Goal: Task Accomplishment & Management: Manage account settings

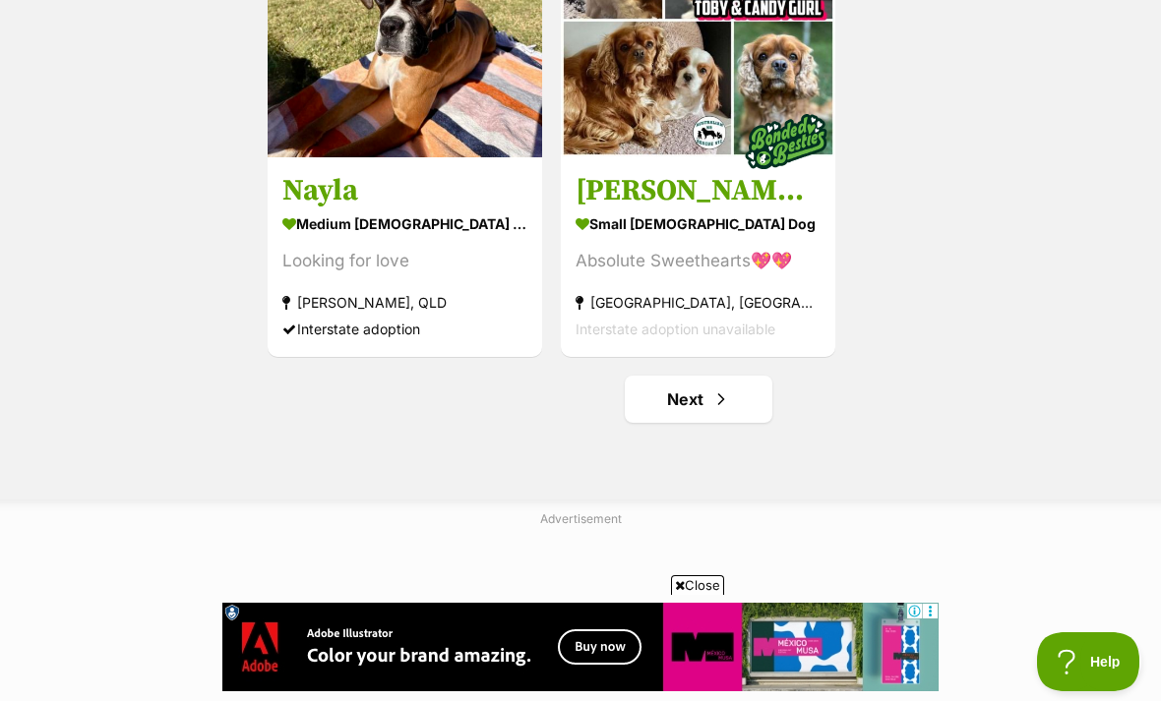
scroll to position [3493, 0]
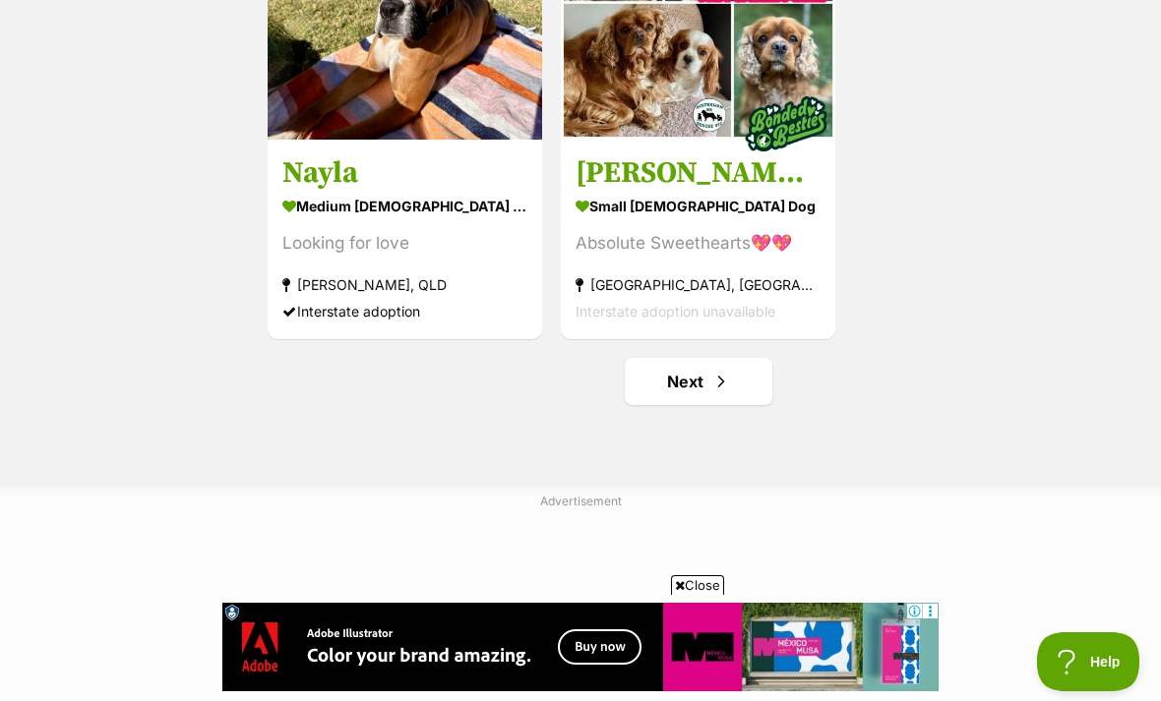
click at [719, 389] on span "Next page" at bounding box center [721, 382] width 20 height 24
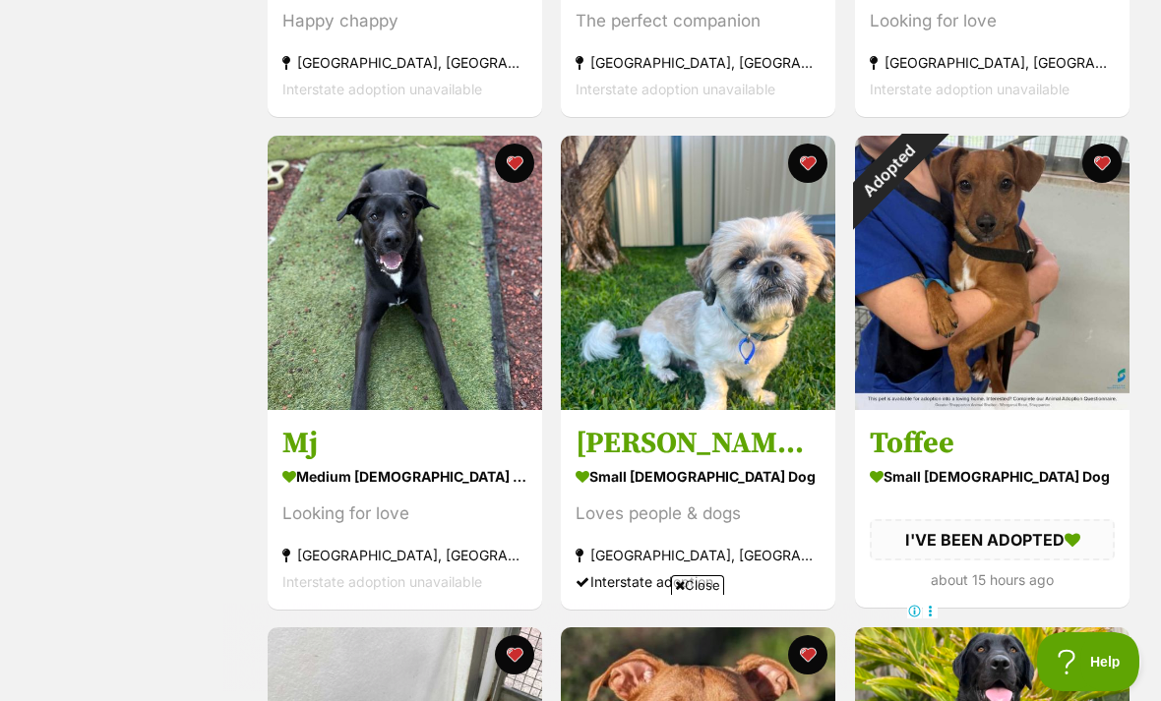
scroll to position [1258, 0]
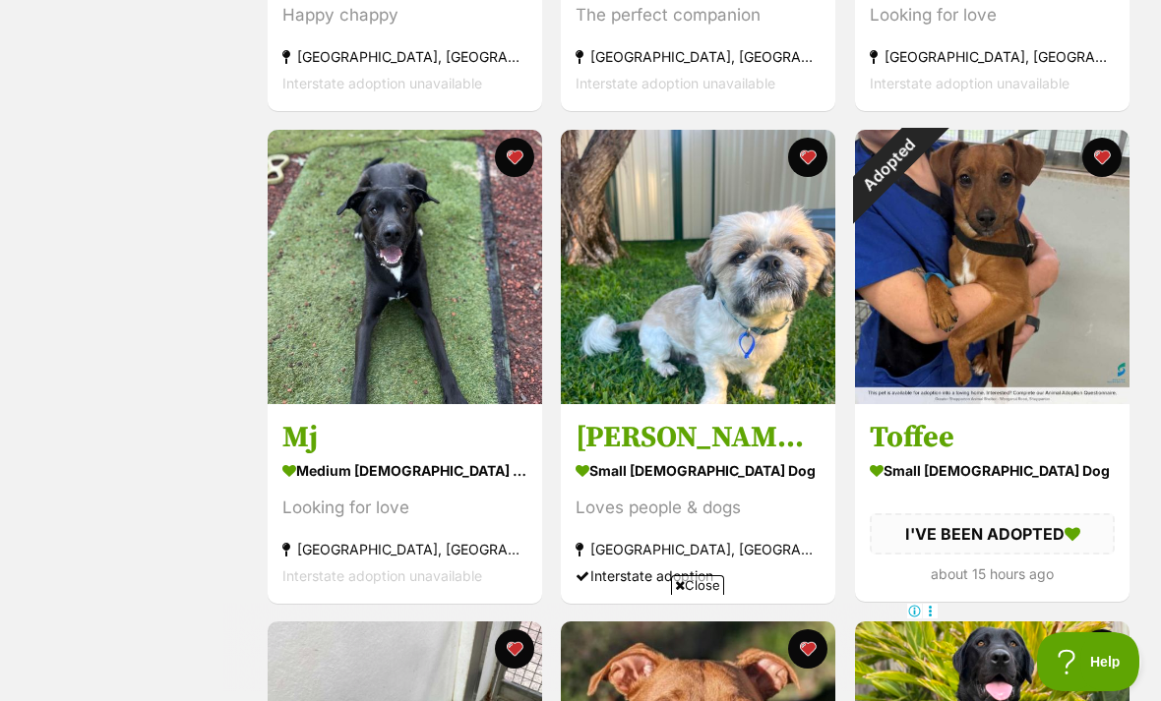
click at [924, 163] on div "Adopted" at bounding box center [889, 164] width 69 height 69
click at [1093, 166] on button "favourite" at bounding box center [1101, 157] width 39 height 39
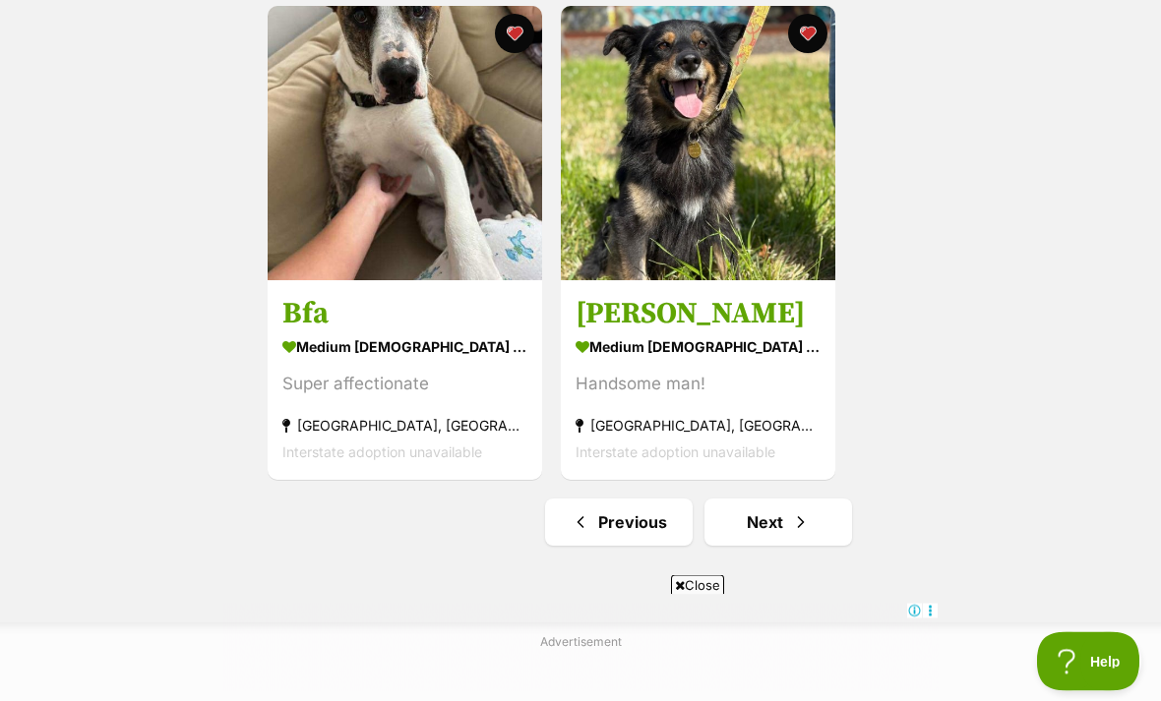
scroll to position [3361, 0]
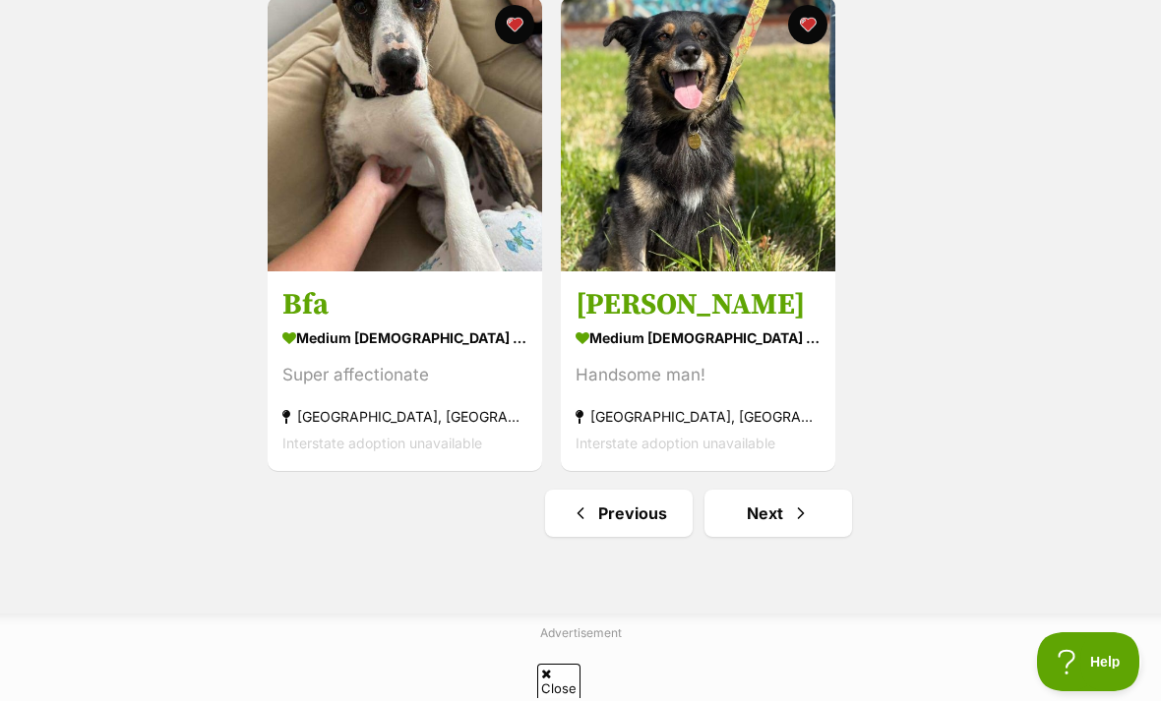
click at [817, 516] on link "Next" at bounding box center [778, 513] width 148 height 47
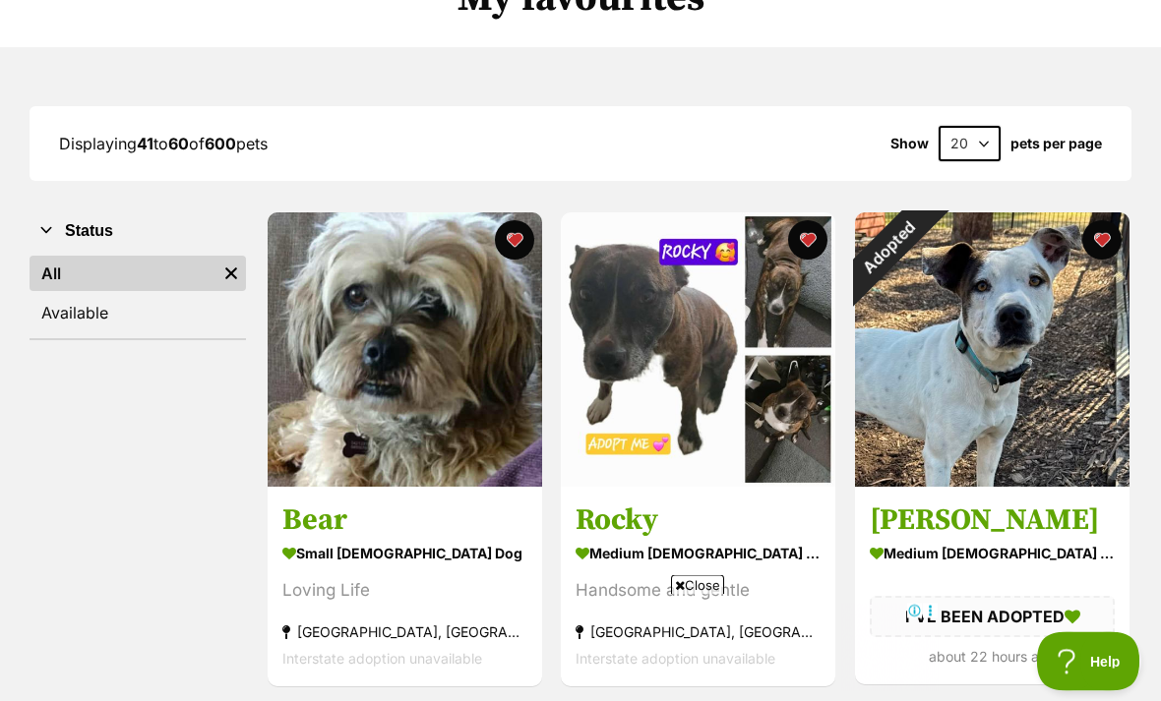
scroll to position [190, 0]
click at [924, 237] on div "Adopted" at bounding box center [889, 246] width 69 height 69
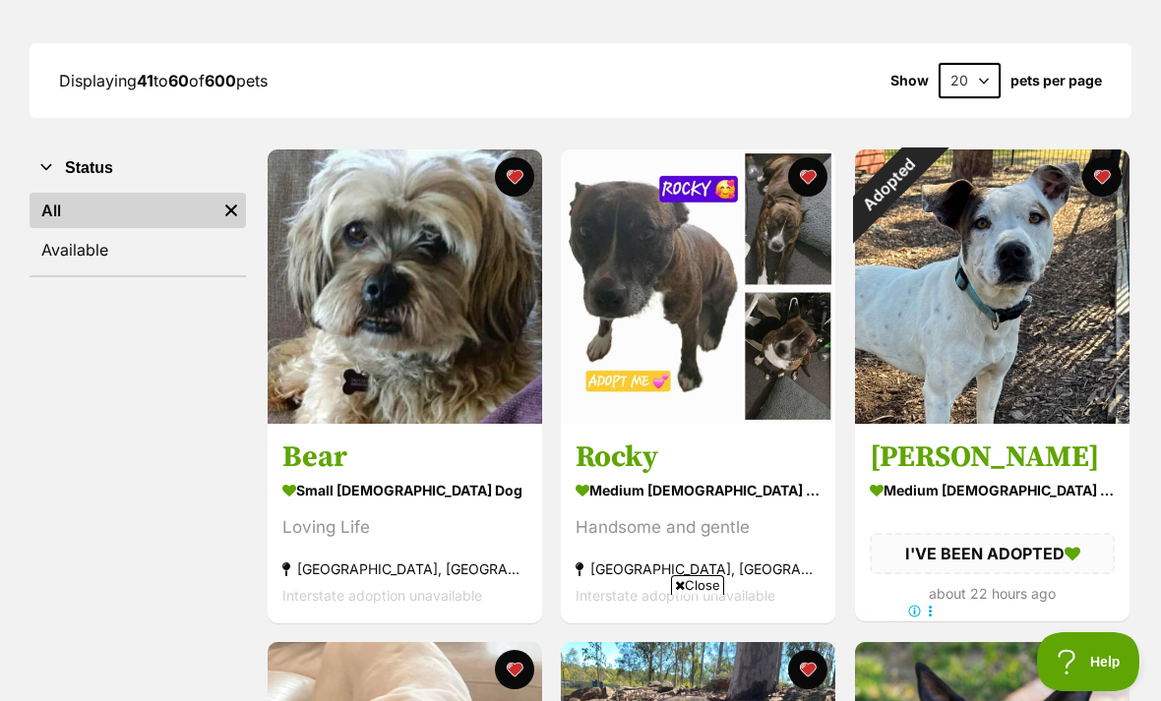
click at [1097, 192] on button "favourite" at bounding box center [1101, 176] width 39 height 39
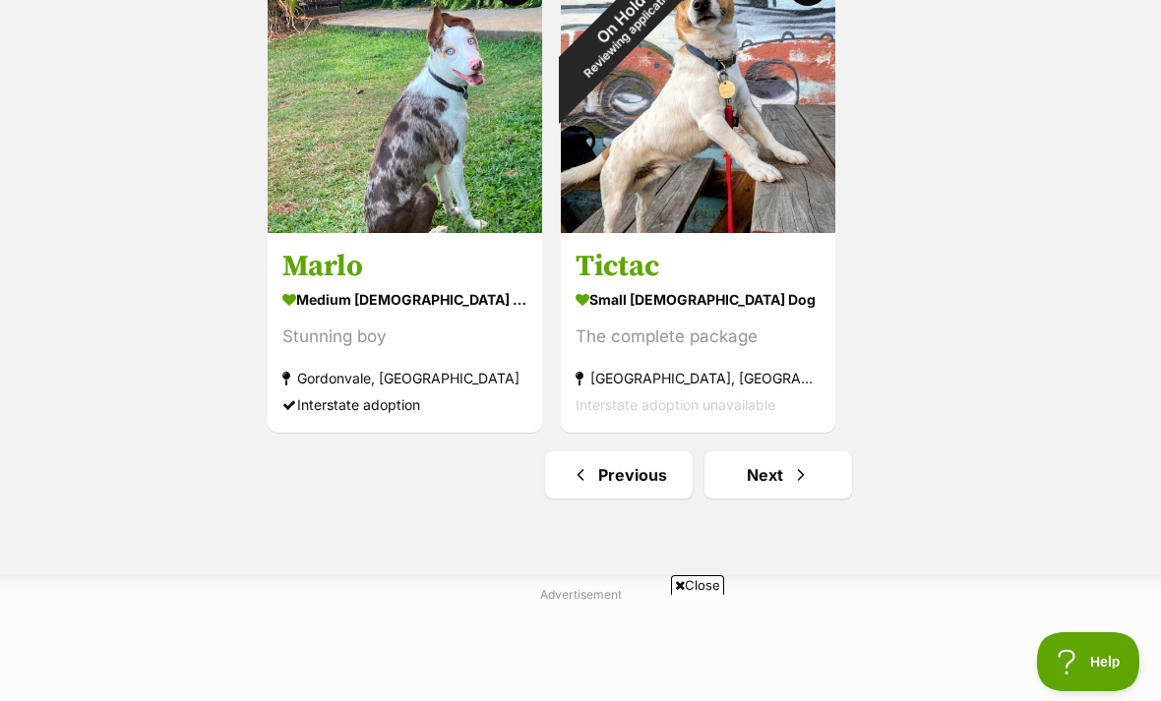
scroll to position [0, 0]
click at [810, 475] on span "Next page" at bounding box center [801, 475] width 20 height 24
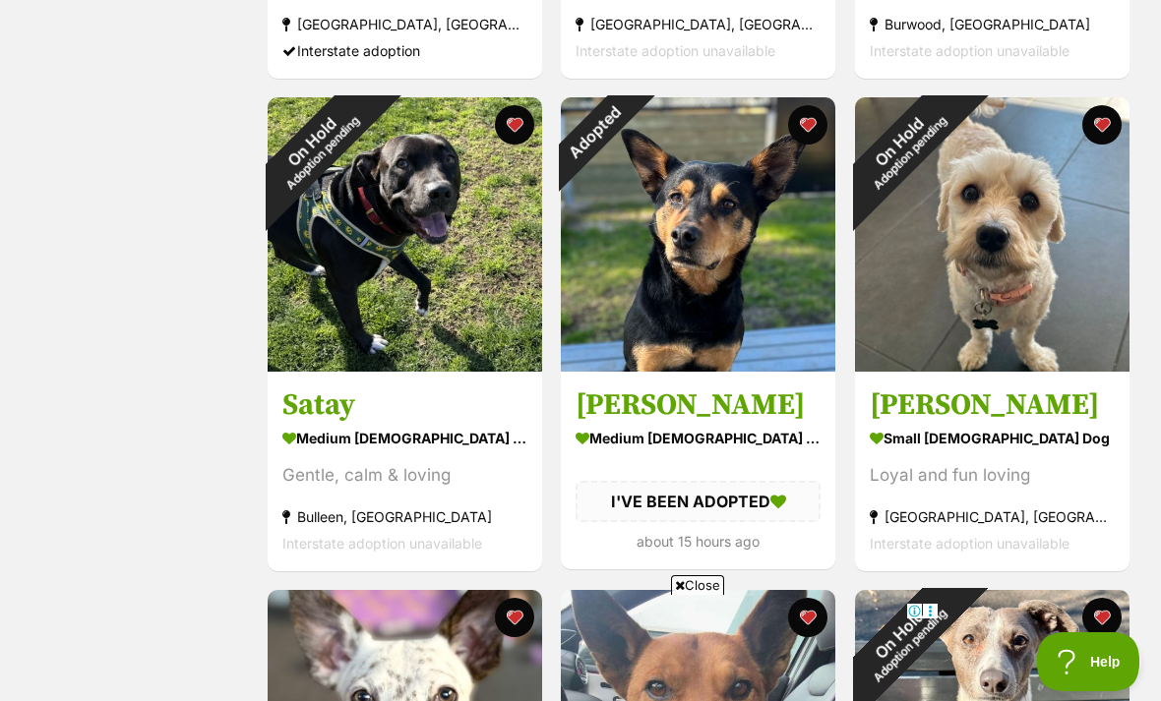
scroll to position [2274, 0]
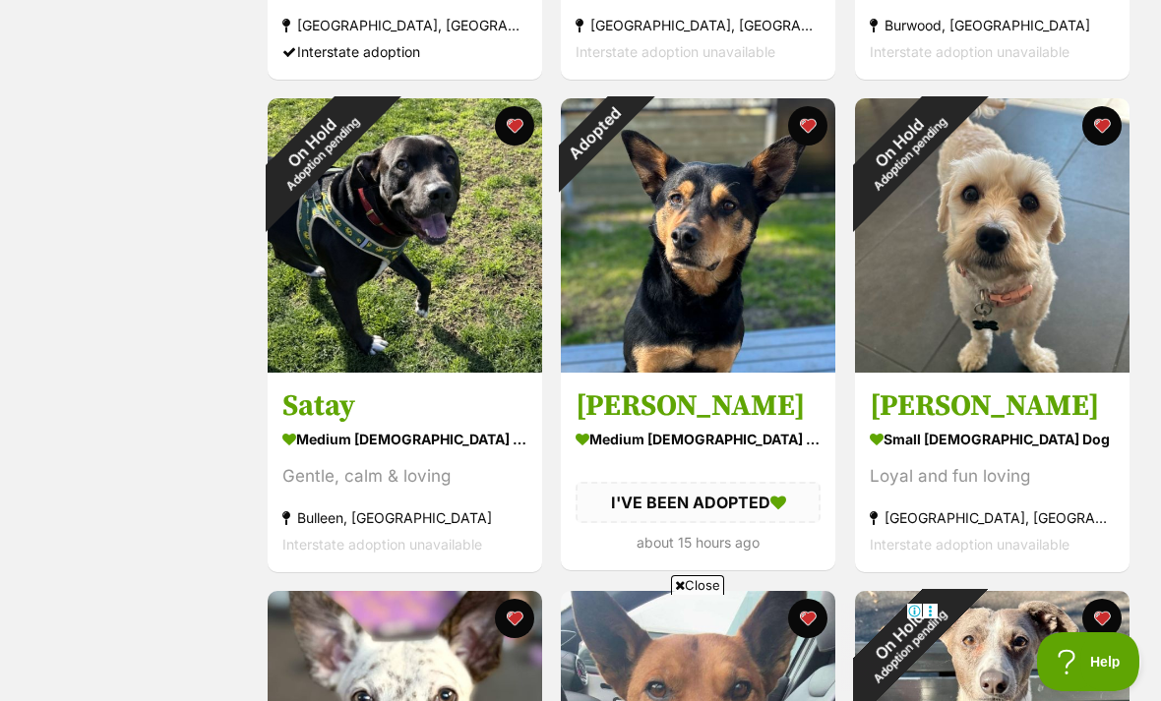
click at [630, 131] on div "Adopted" at bounding box center [595, 132] width 69 height 69
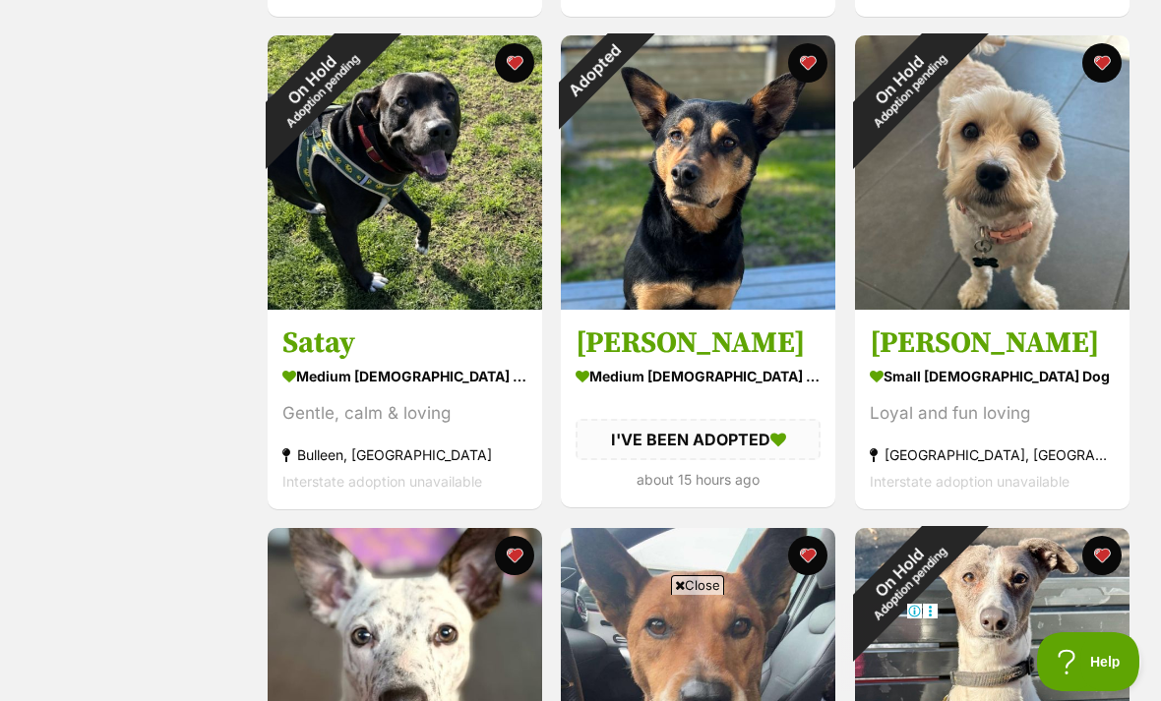
click at [813, 78] on button "favourite" at bounding box center [808, 62] width 39 height 39
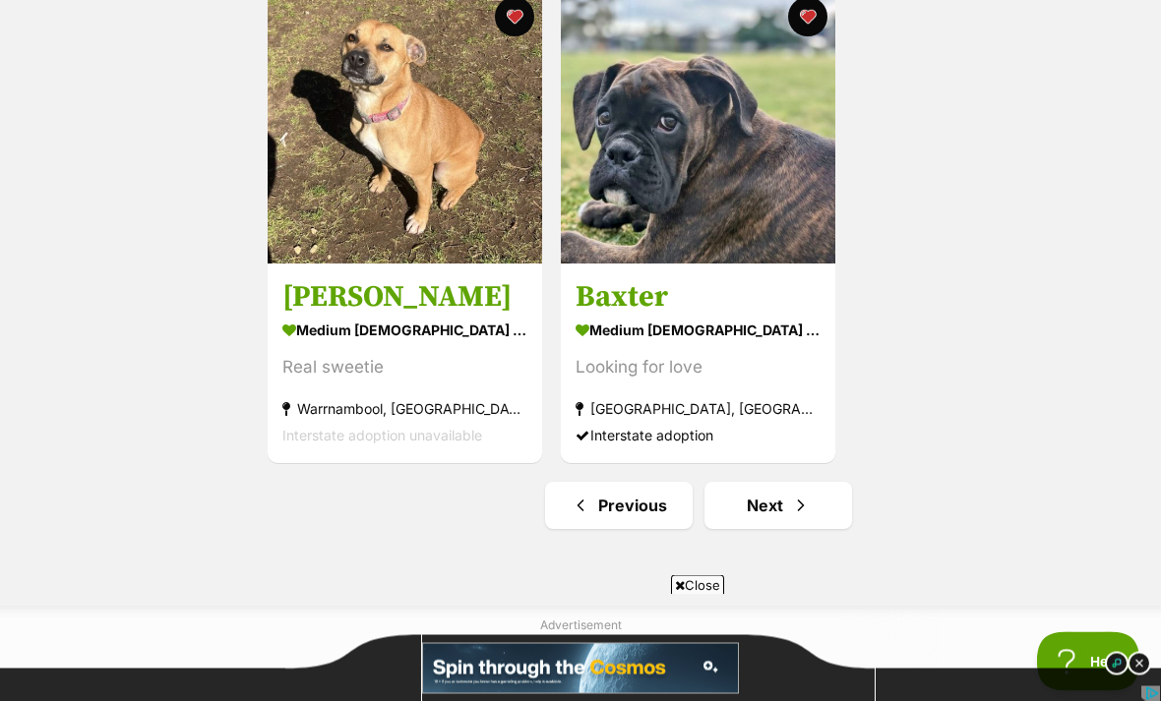
scroll to position [3369, 0]
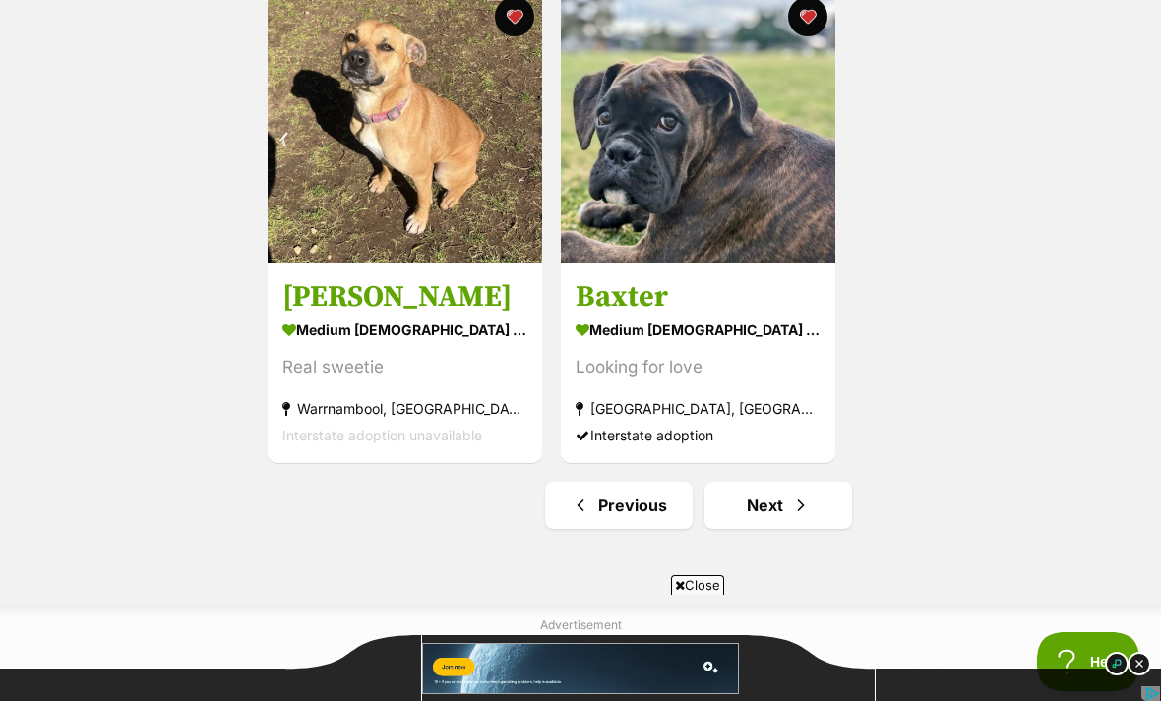
click at [813, 510] on link "Next" at bounding box center [778, 505] width 148 height 47
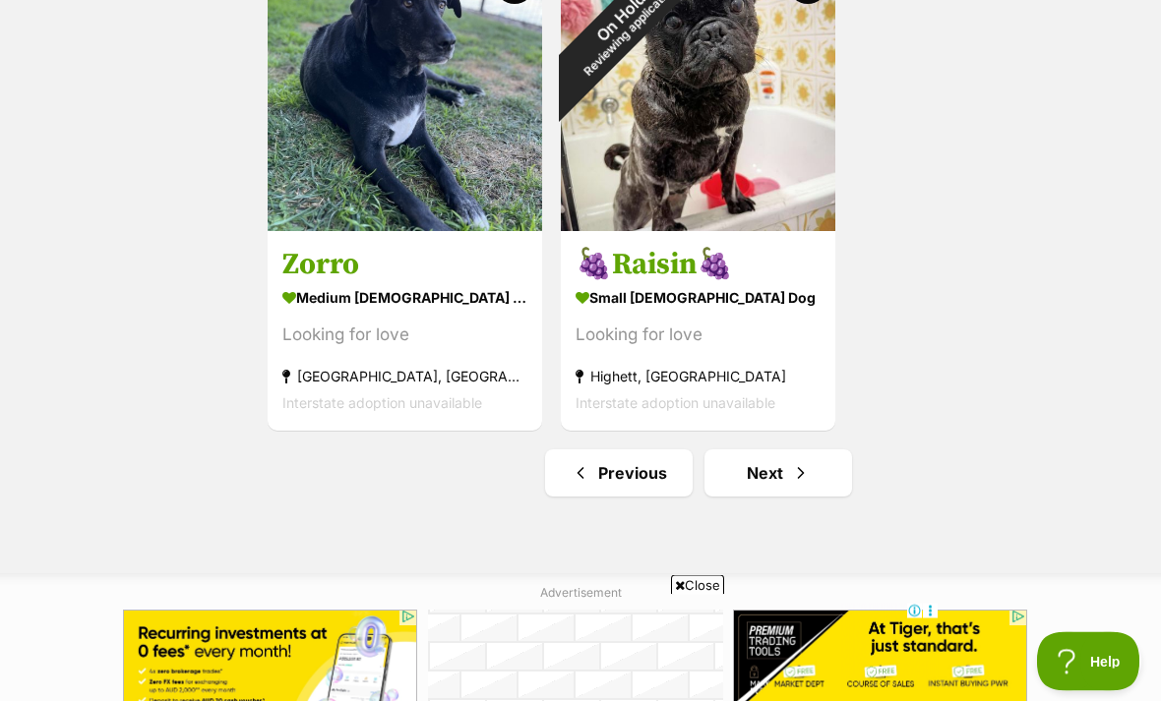
scroll to position [3402, 0]
click at [805, 481] on span "Next page" at bounding box center [801, 473] width 20 height 24
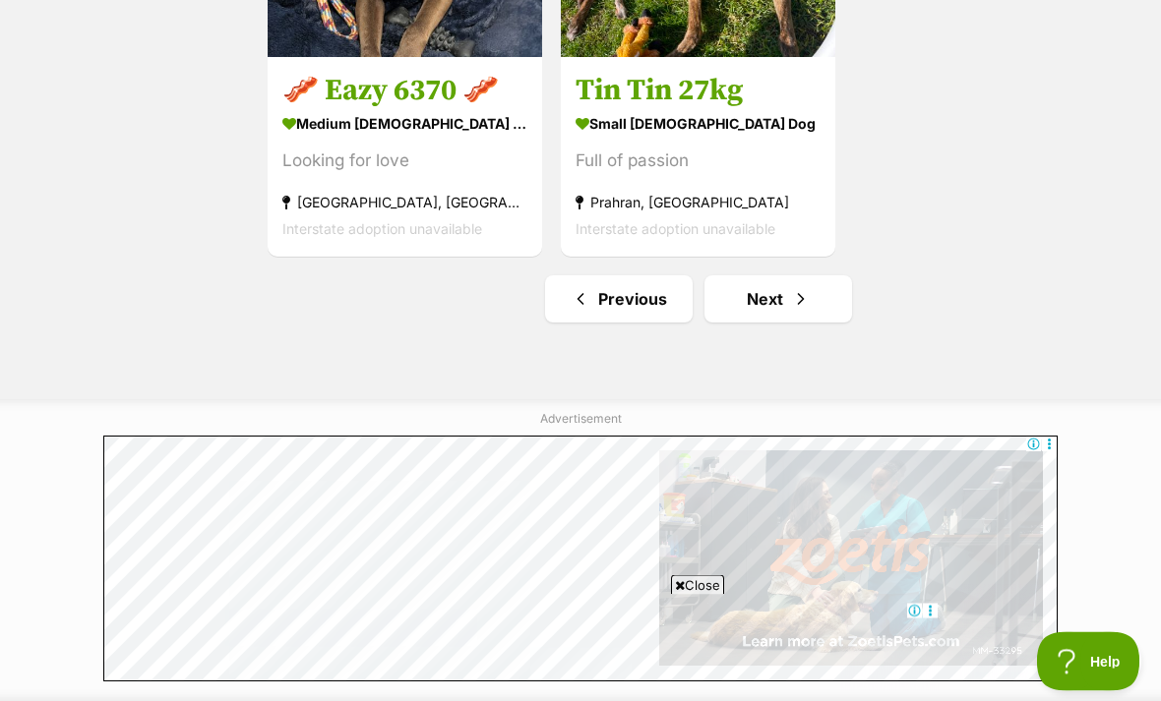
scroll to position [3576, 0]
click at [801, 308] on span "Next page" at bounding box center [801, 299] width 20 height 24
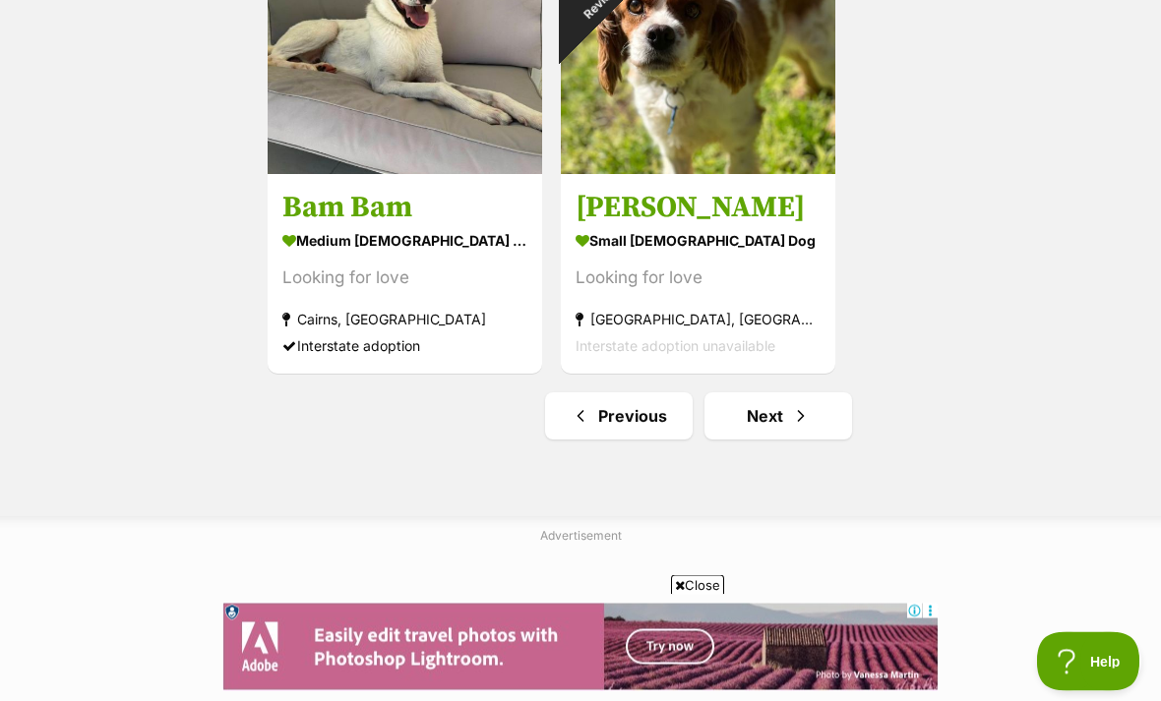
scroll to position [3470, 0]
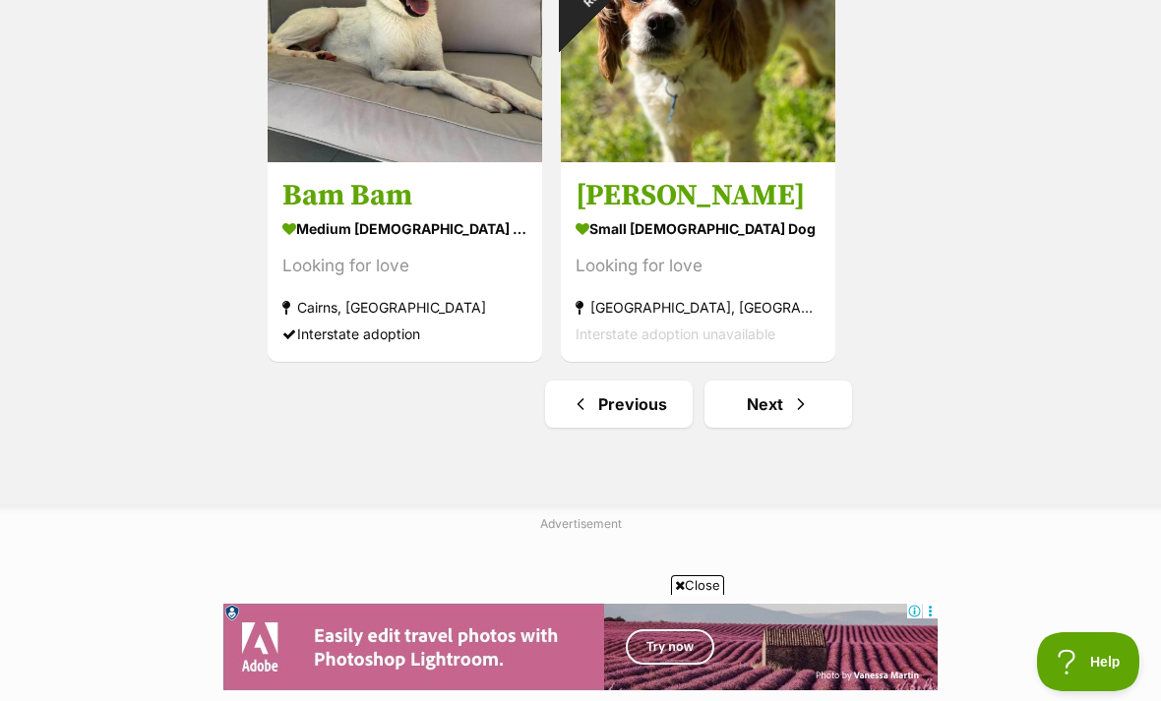
click at [822, 412] on link "Next" at bounding box center [778, 404] width 148 height 47
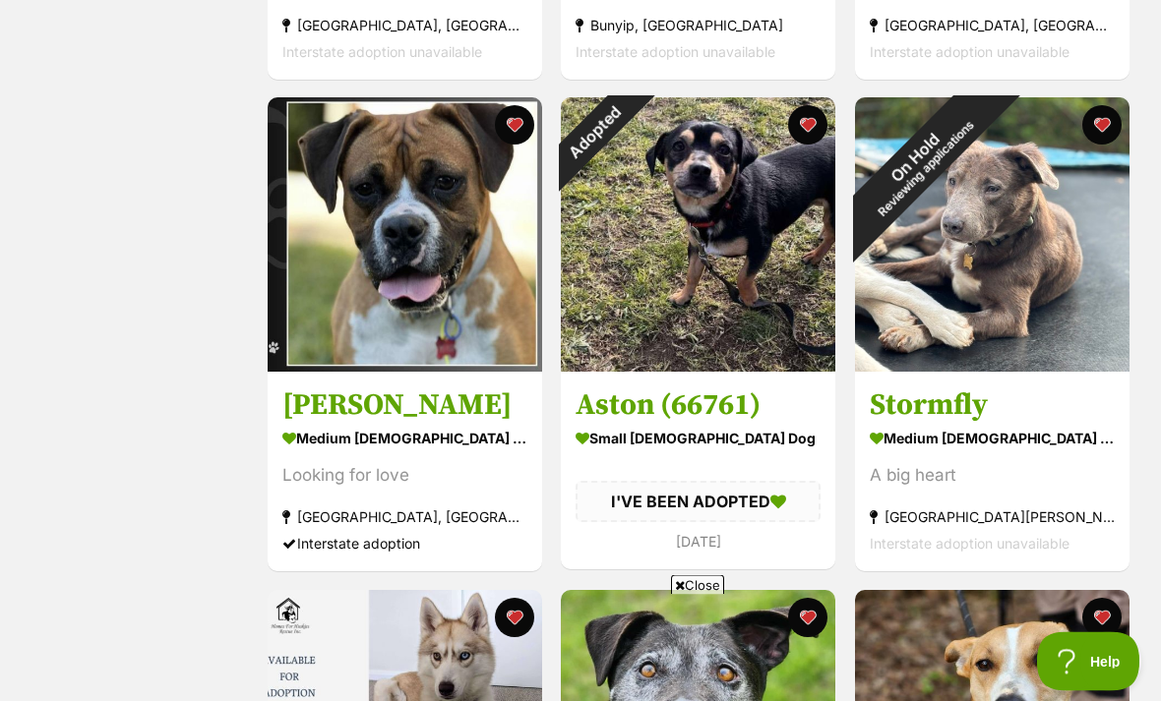
scroll to position [1782, 0]
click at [630, 140] on div "Adopted" at bounding box center [595, 131] width 69 height 69
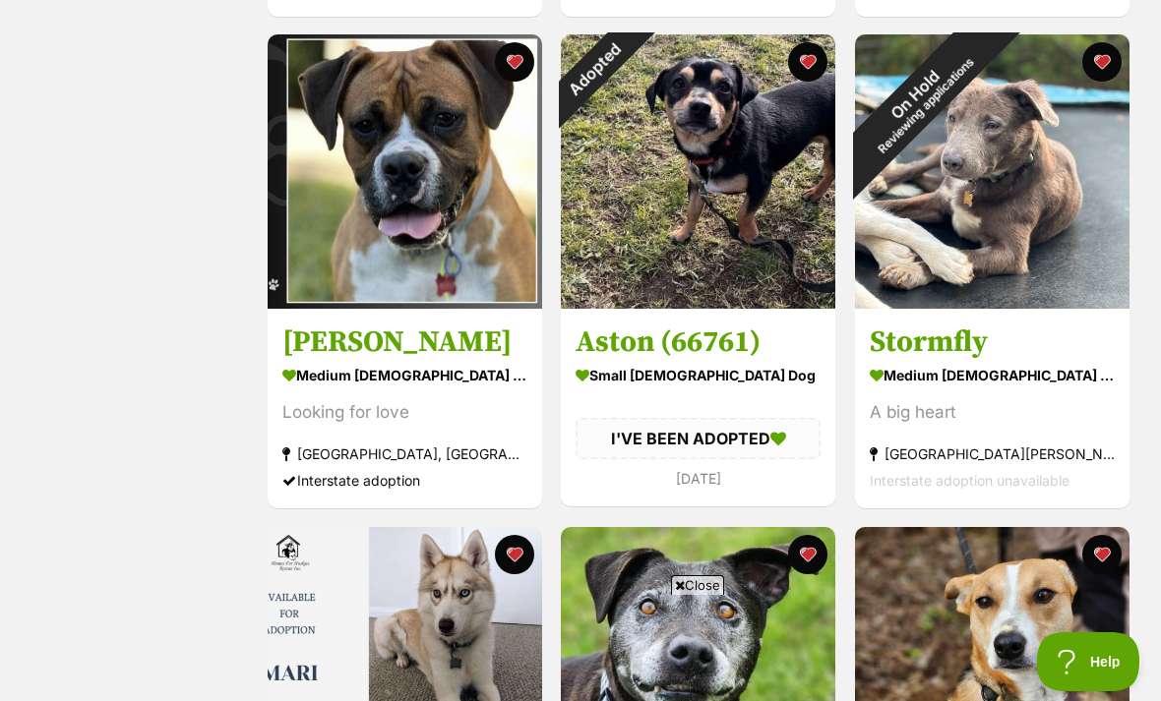
click at [813, 80] on button "favourite" at bounding box center [808, 61] width 39 height 39
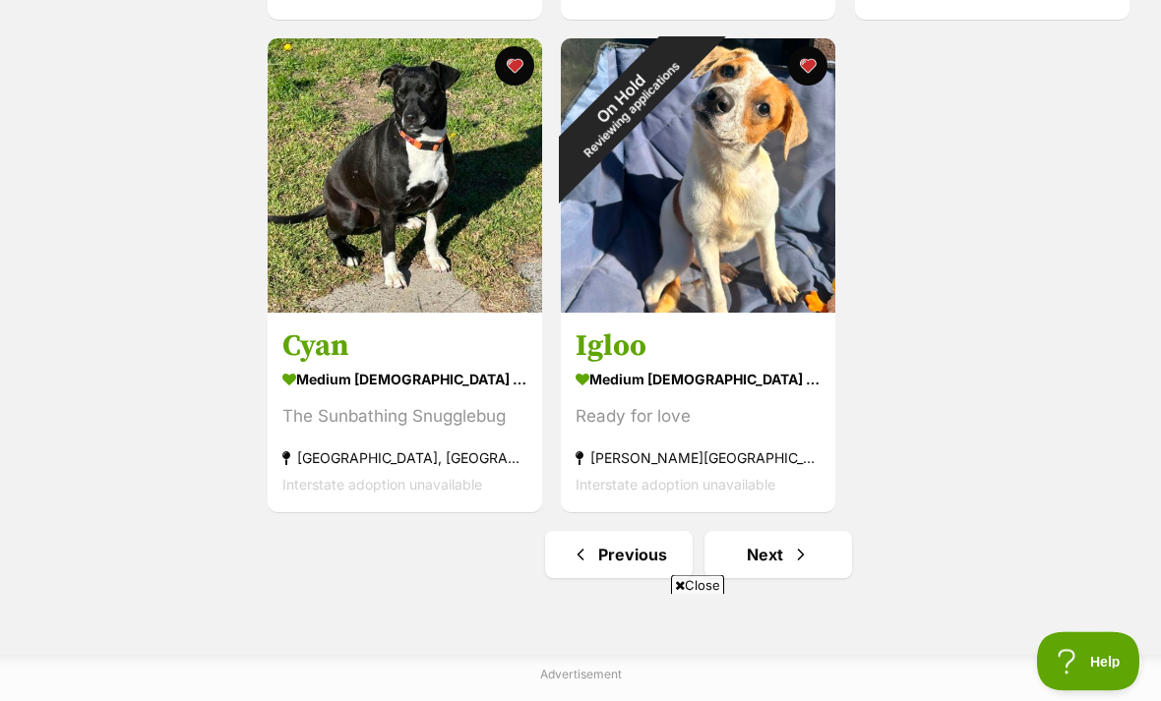
scroll to position [3326, 0]
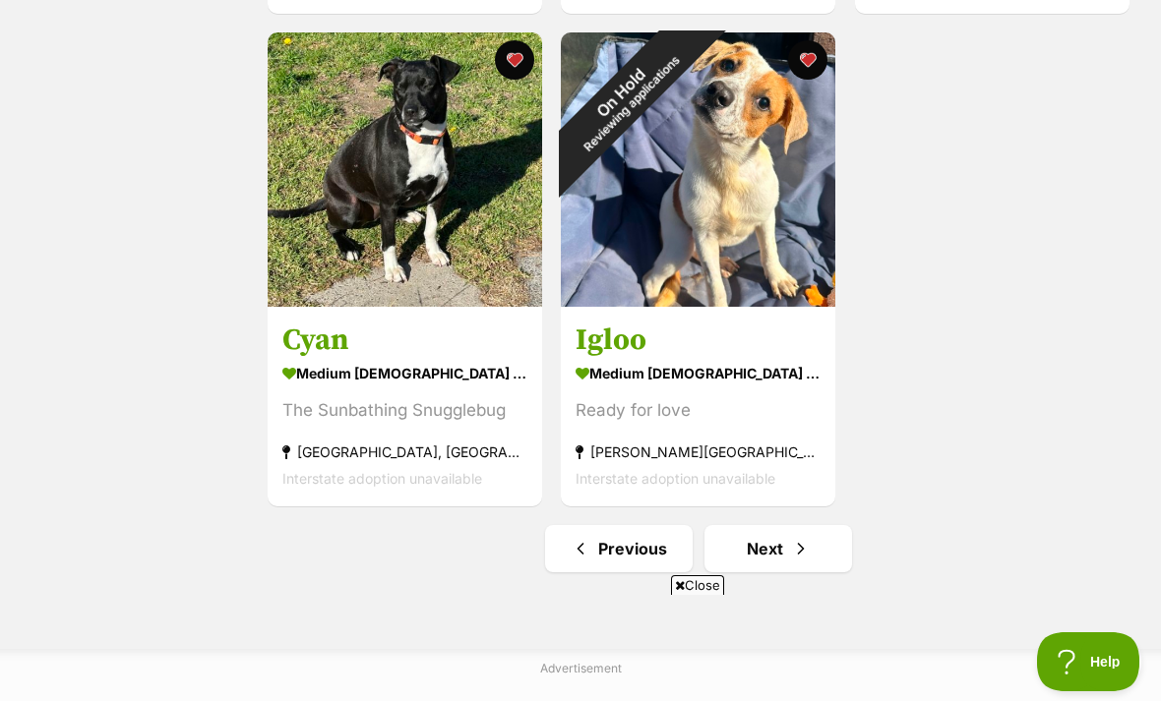
click at [805, 553] on span "Next page" at bounding box center [801, 549] width 20 height 24
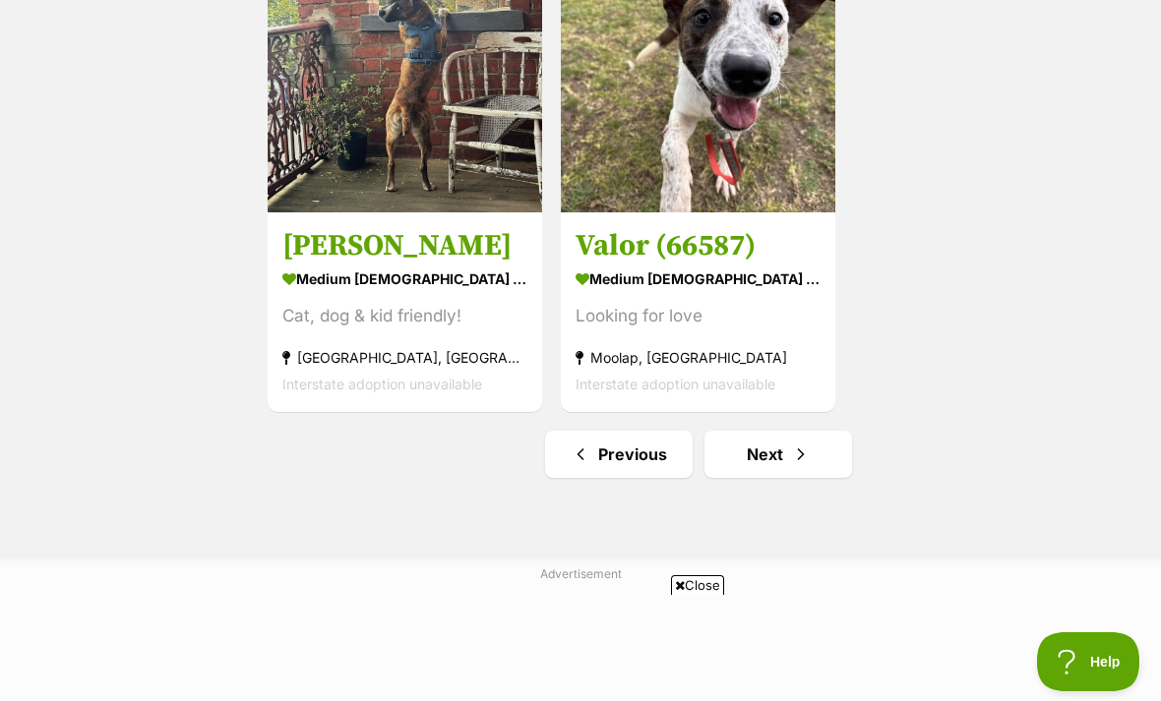
scroll to position [3431, 0]
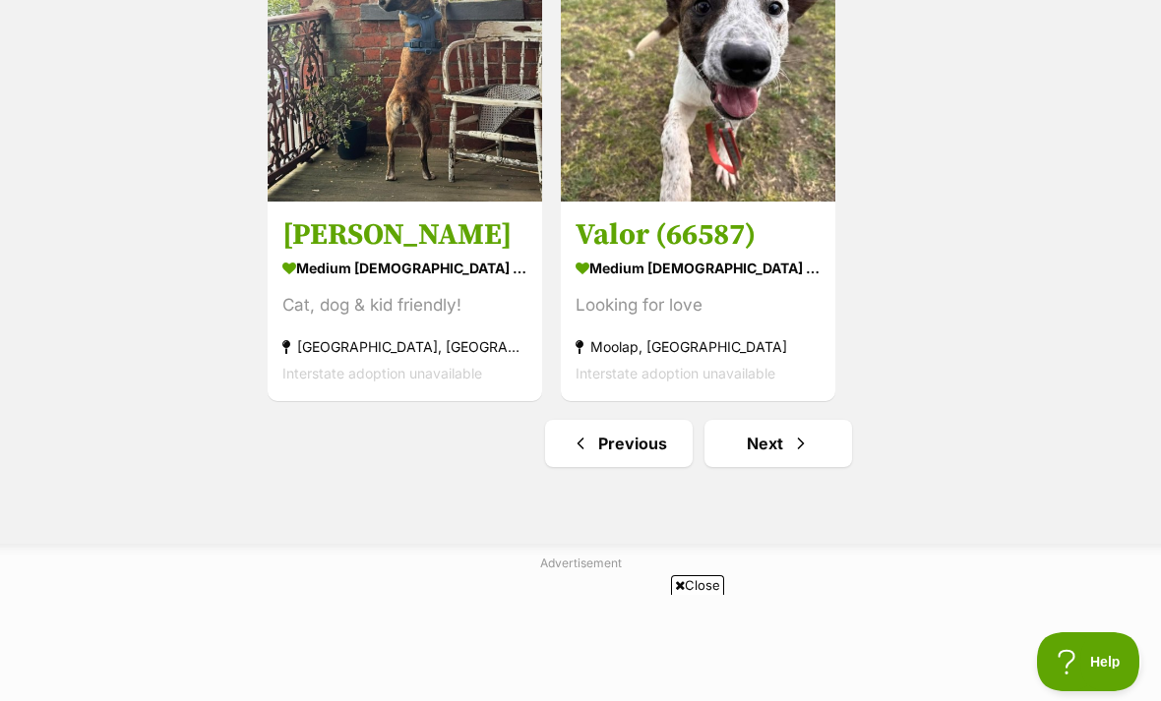
click at [813, 449] on link "Next" at bounding box center [778, 443] width 148 height 47
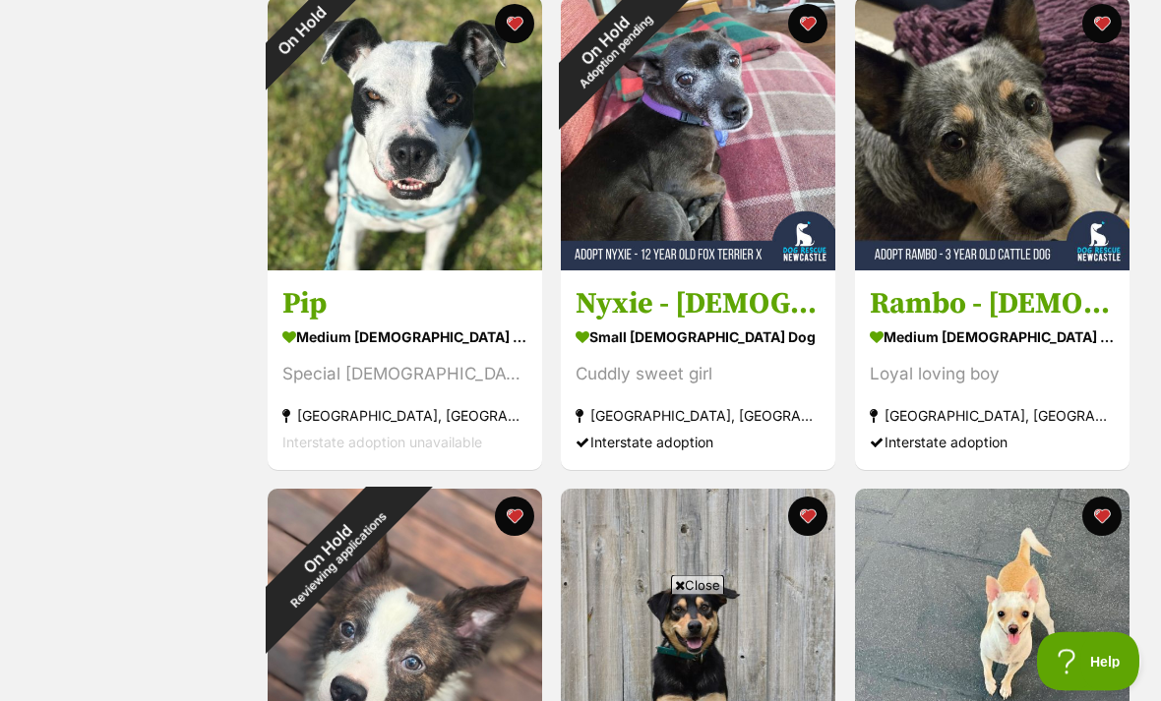
scroll to position [1884, 0]
click at [336, 25] on div "On Hold" at bounding box center [302, 30] width 69 height 69
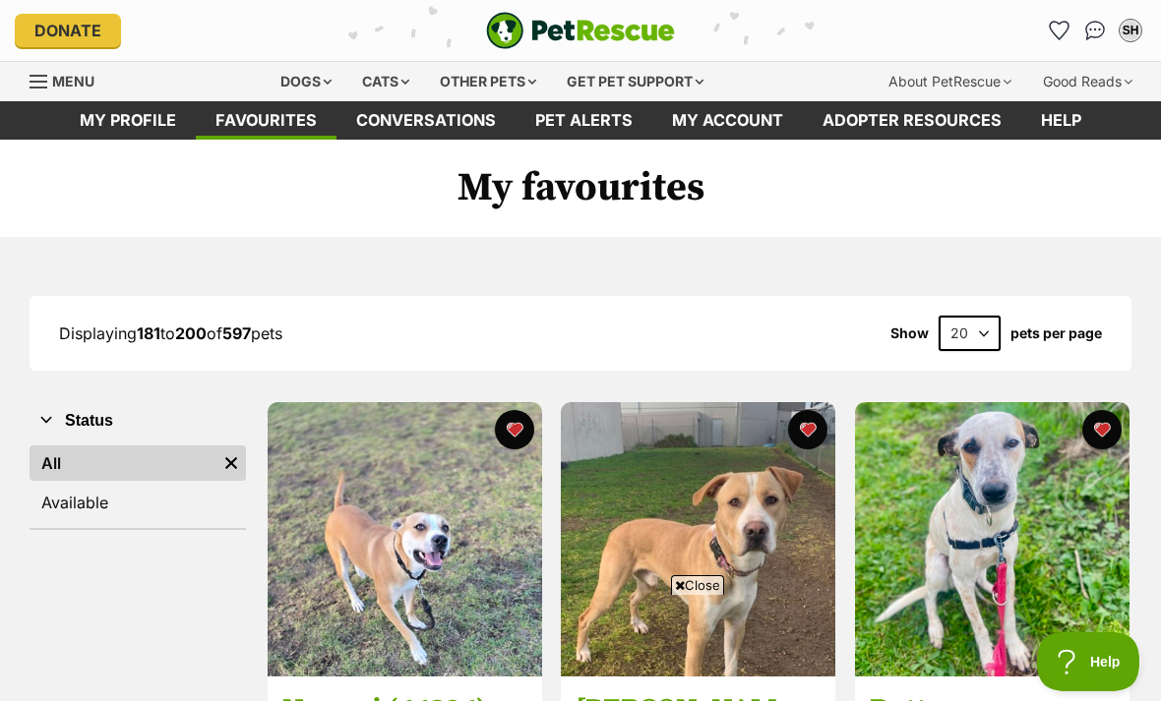
scroll to position [0, 0]
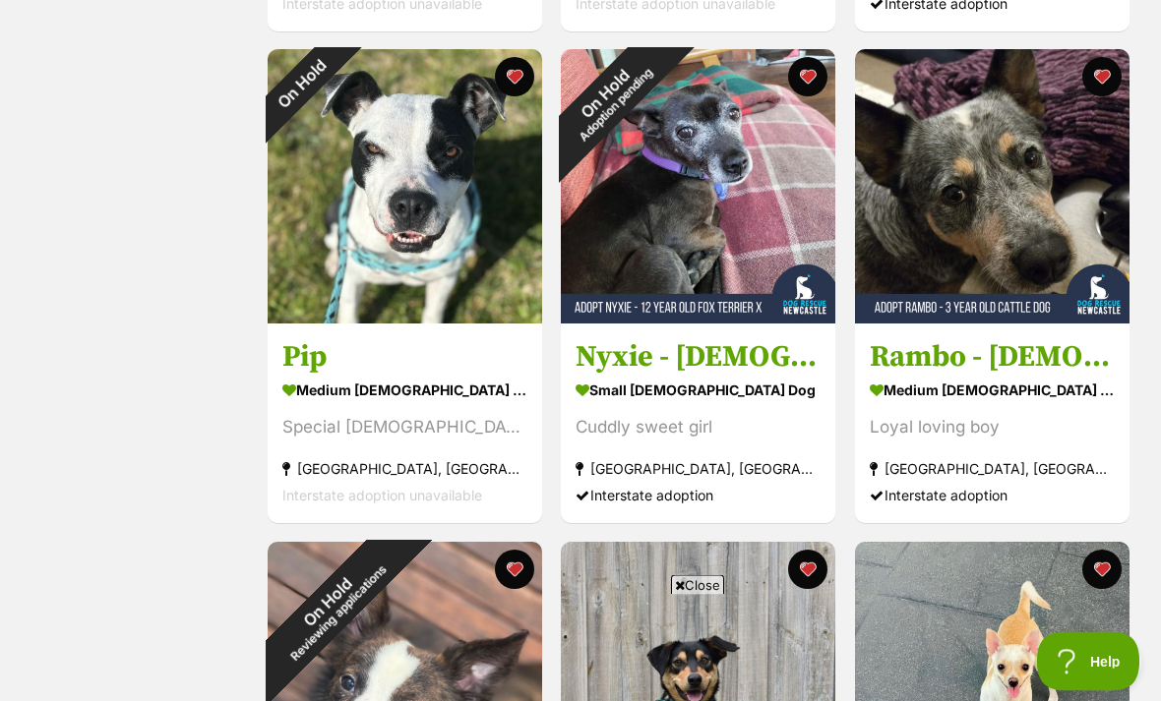
click at [525, 73] on button "favourite" at bounding box center [514, 77] width 39 height 39
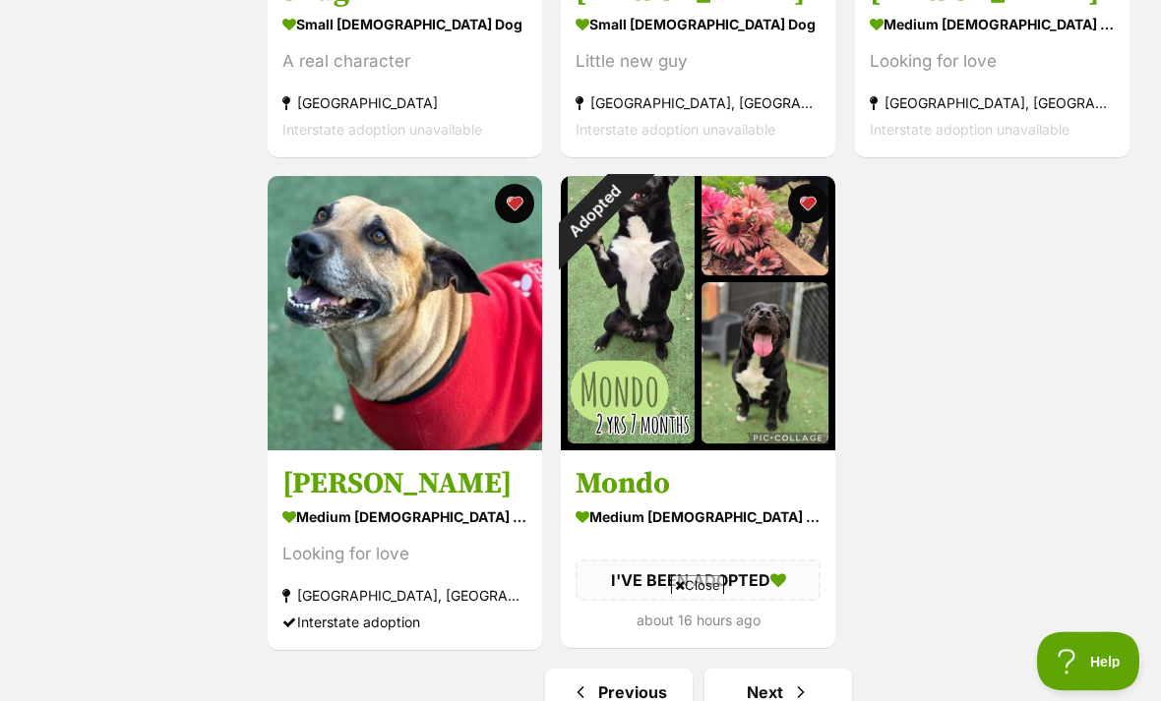
scroll to position [3235, 0]
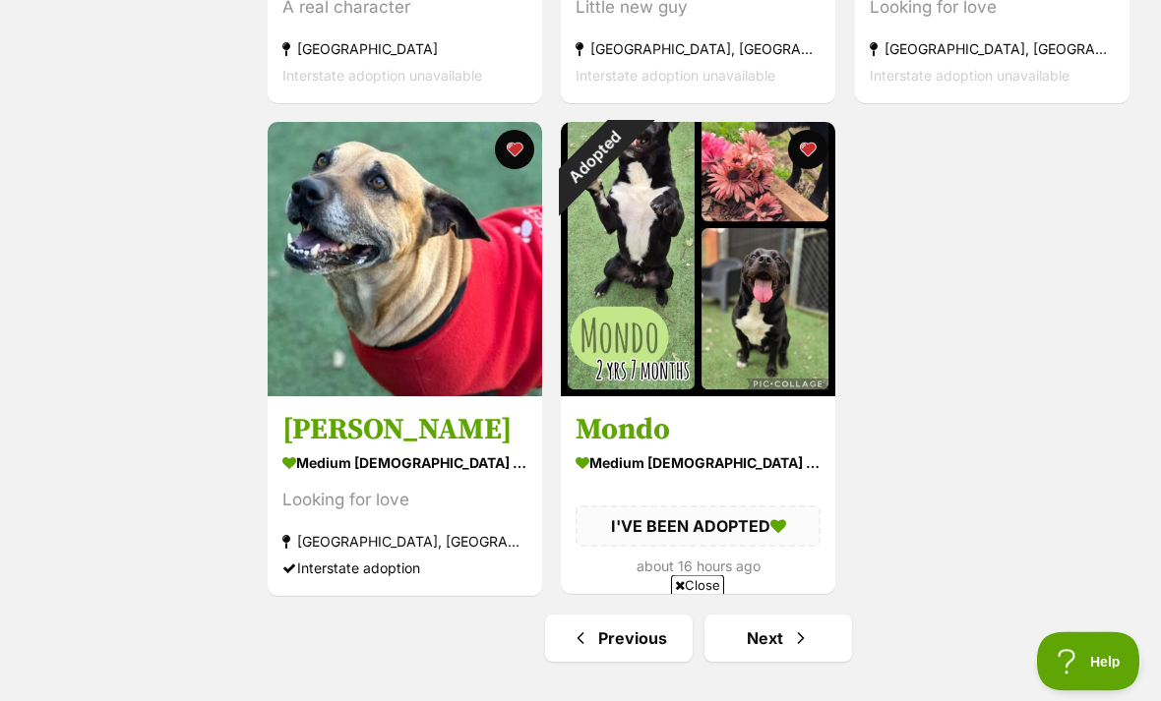
click at [814, 157] on button "favourite" at bounding box center [808, 150] width 39 height 39
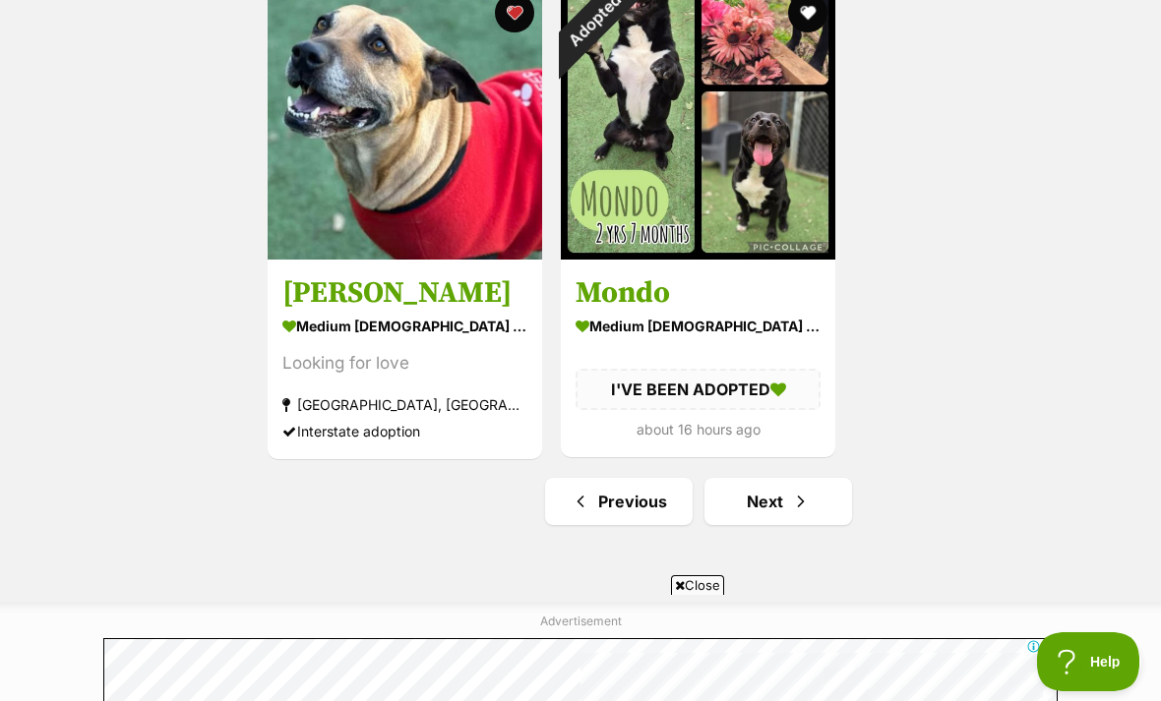
scroll to position [3410, 0]
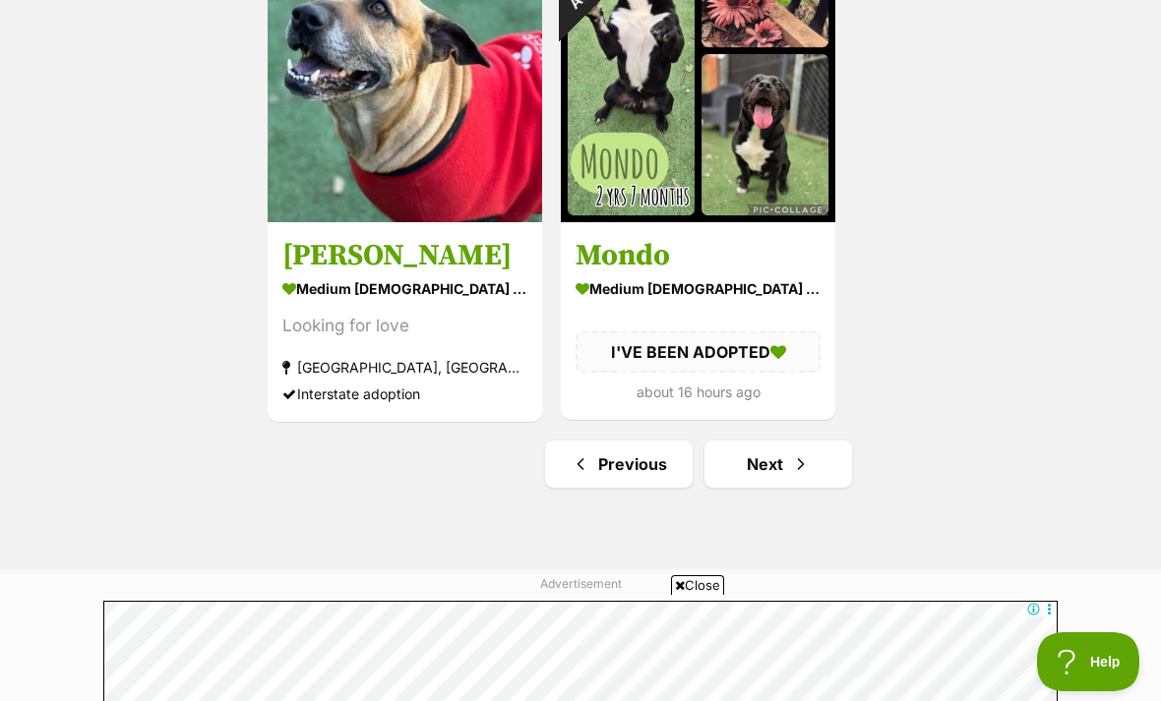
click at [812, 465] on link "Next" at bounding box center [778, 464] width 148 height 47
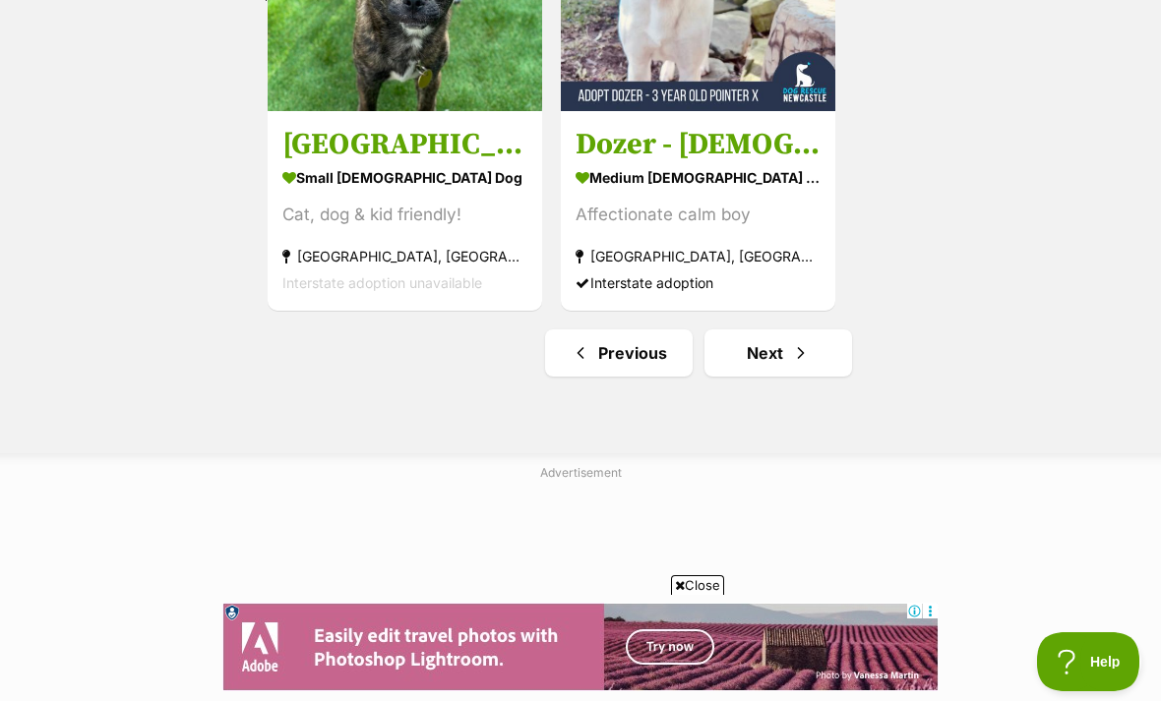
scroll to position [3590, 0]
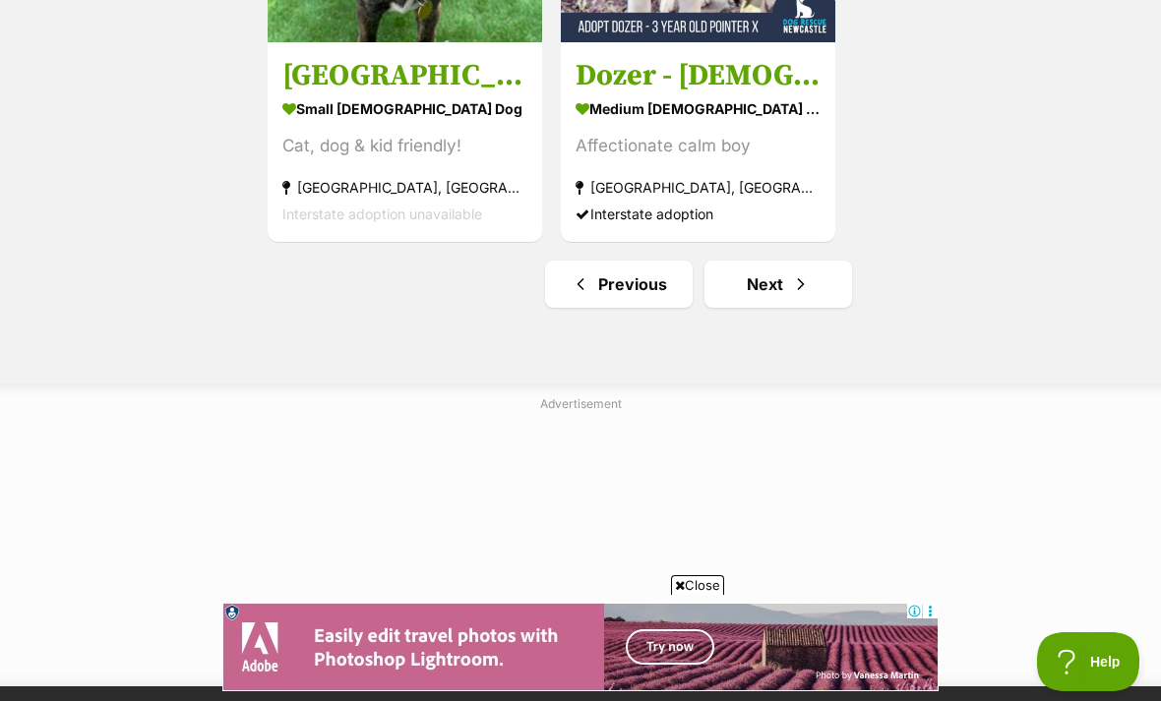
click at [803, 271] on link "Next" at bounding box center [778, 284] width 148 height 47
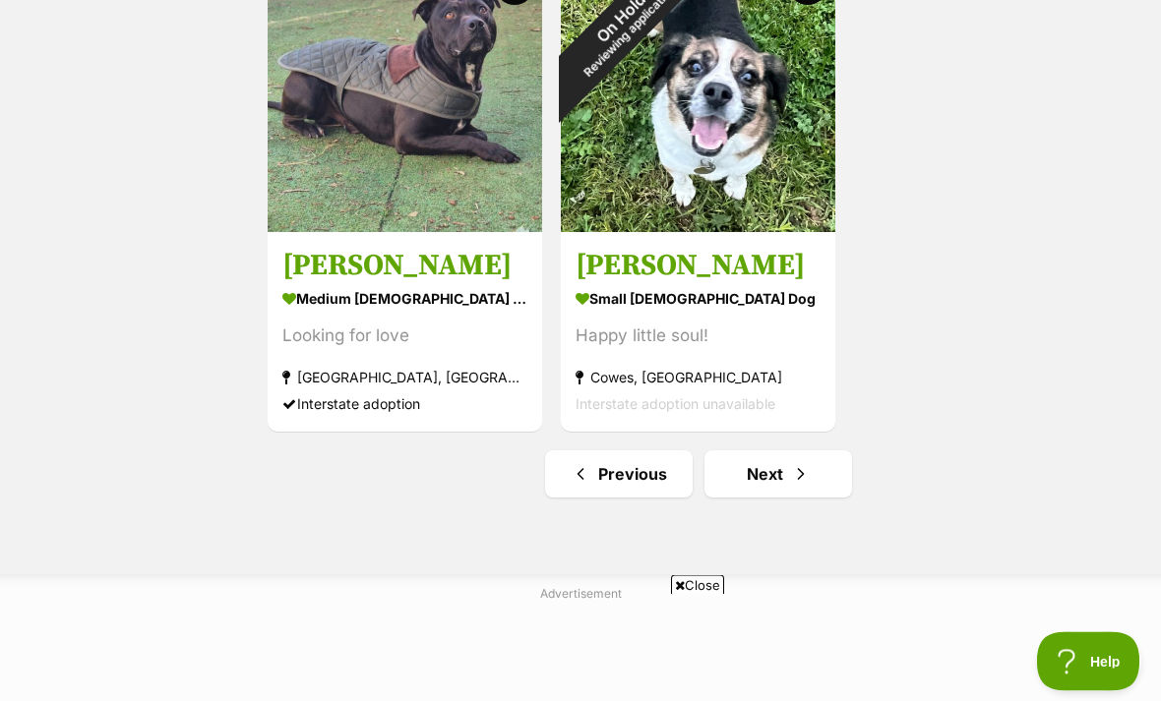
scroll to position [3401, 0]
click at [806, 486] on span "Next page" at bounding box center [801, 474] width 20 height 24
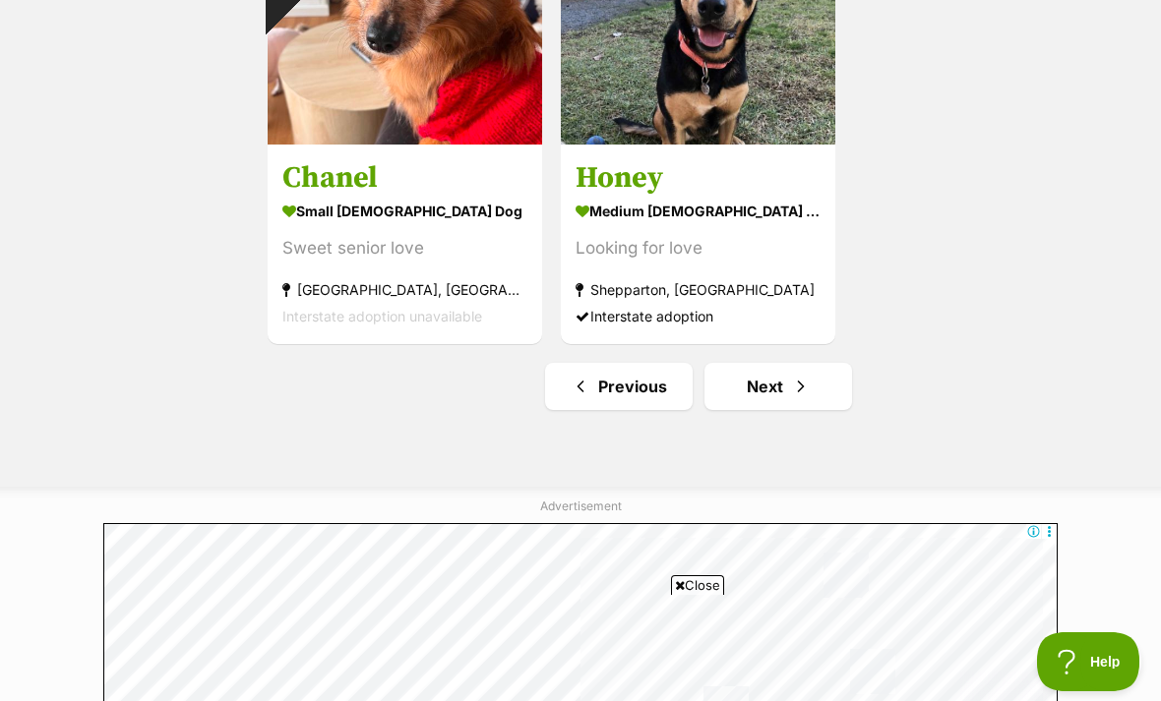
scroll to position [3492, 0]
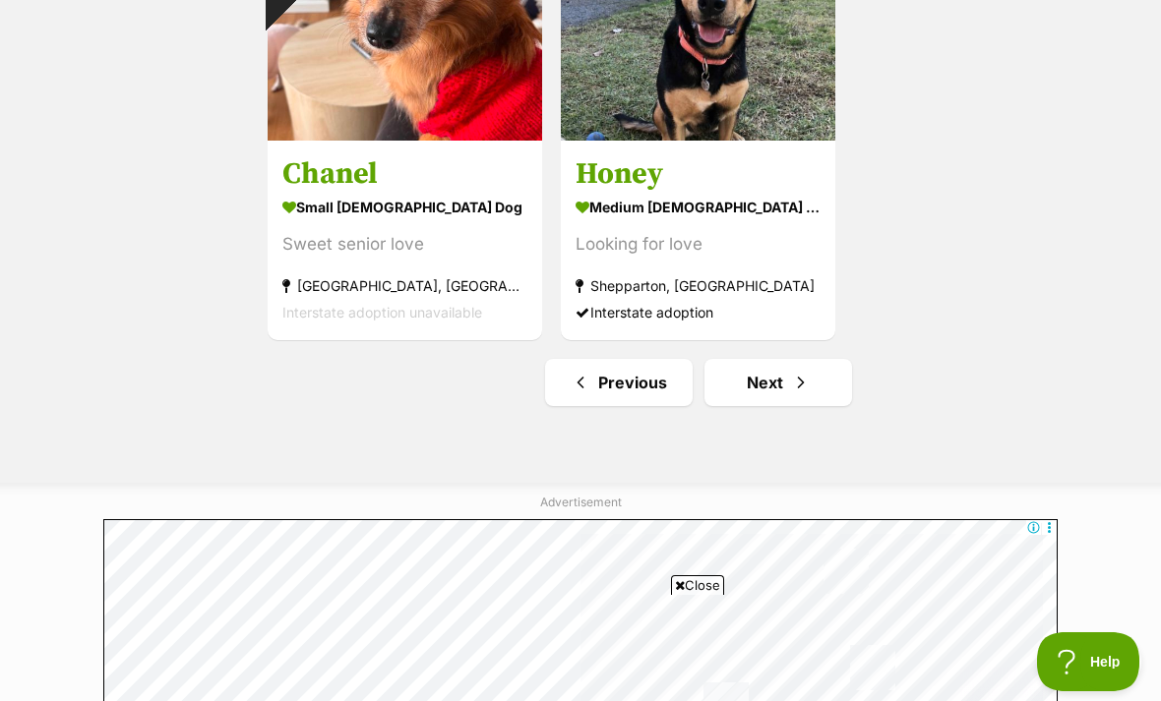
click at [811, 387] on link "Next" at bounding box center [778, 382] width 148 height 47
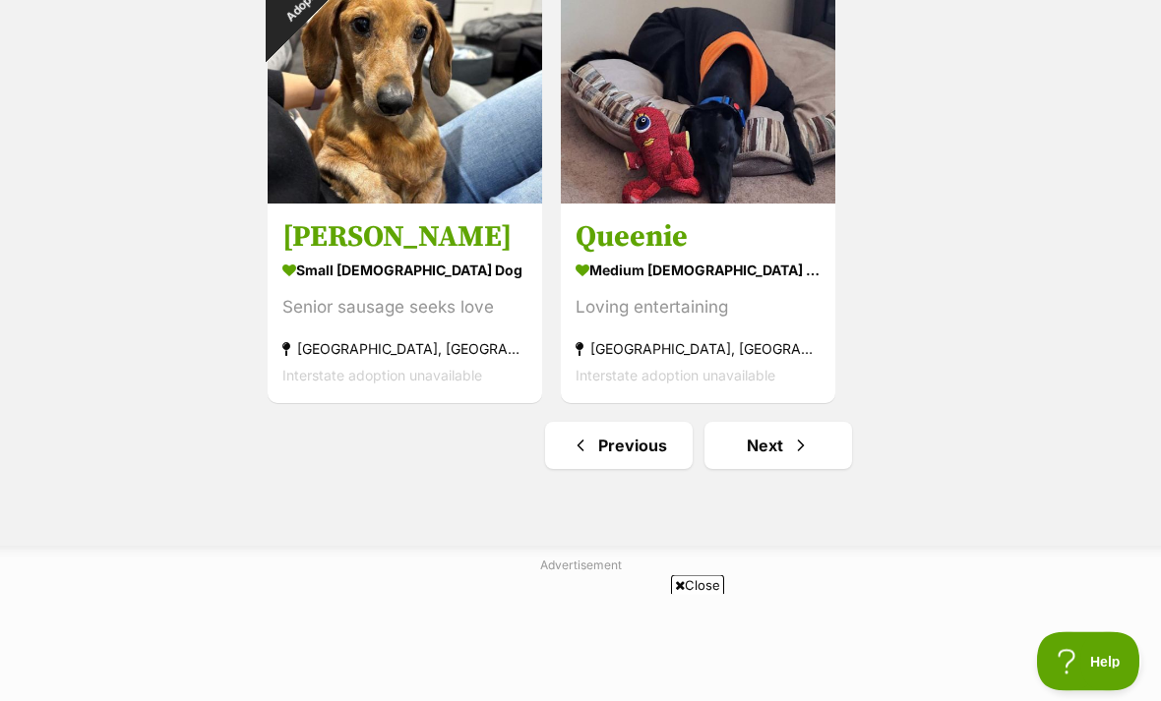
scroll to position [3429, 0]
click at [806, 444] on span "Next page" at bounding box center [801, 446] width 20 height 24
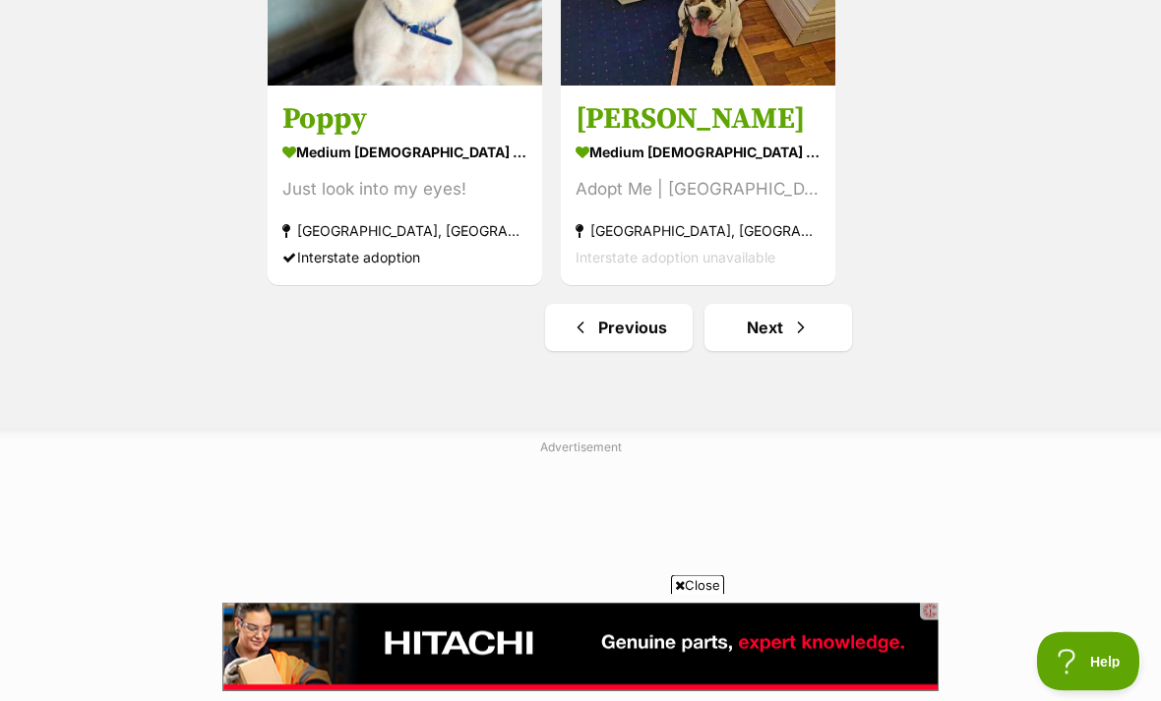
scroll to position [3547, 0]
click at [802, 315] on link "Next" at bounding box center [778, 327] width 148 height 47
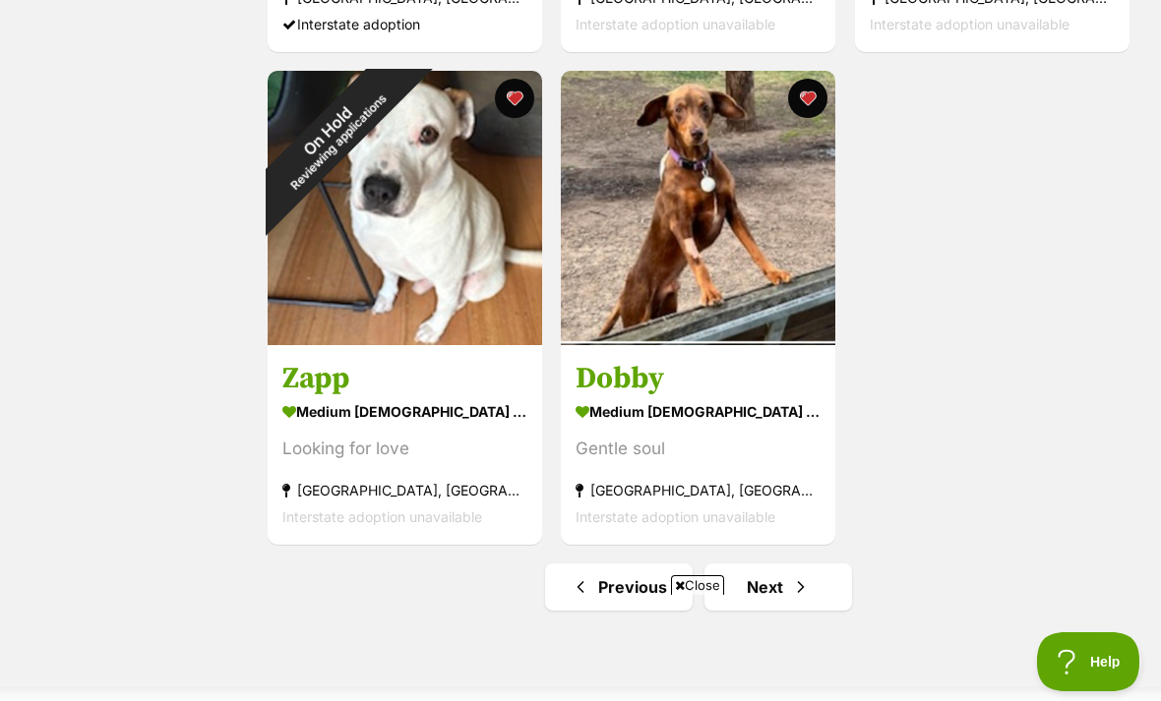
scroll to position [3290, 0]
